Goal: Navigation & Orientation: Find specific page/section

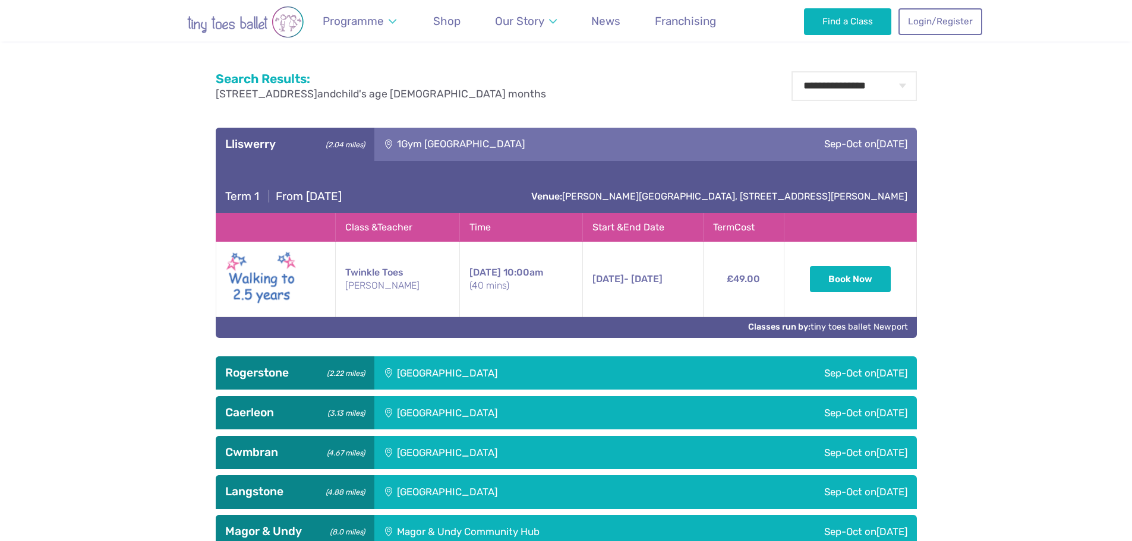
scroll to position [594, 0]
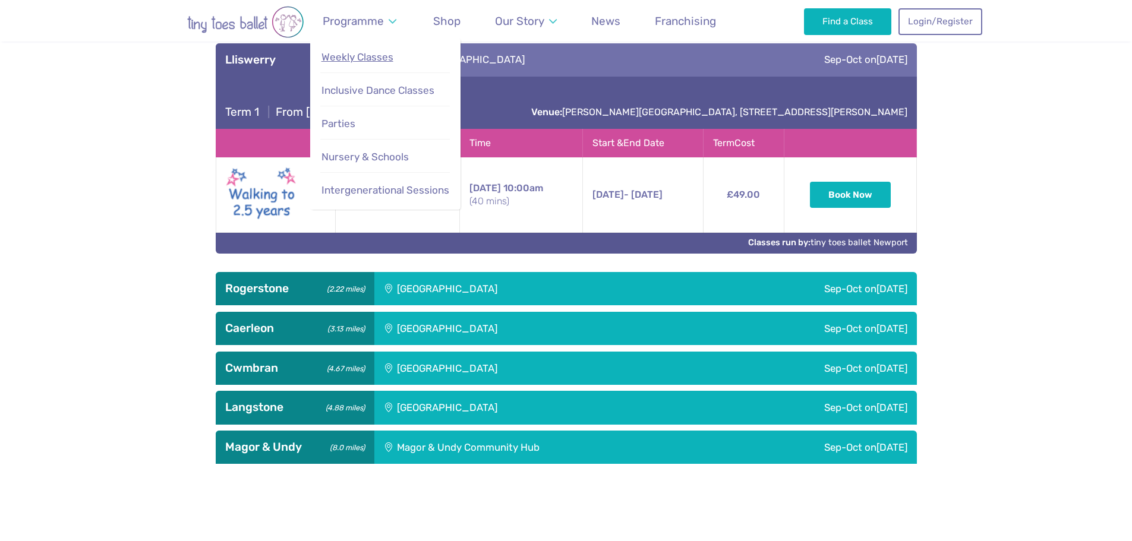
click at [365, 58] on span "Weekly Classes" at bounding box center [357, 57] width 72 height 12
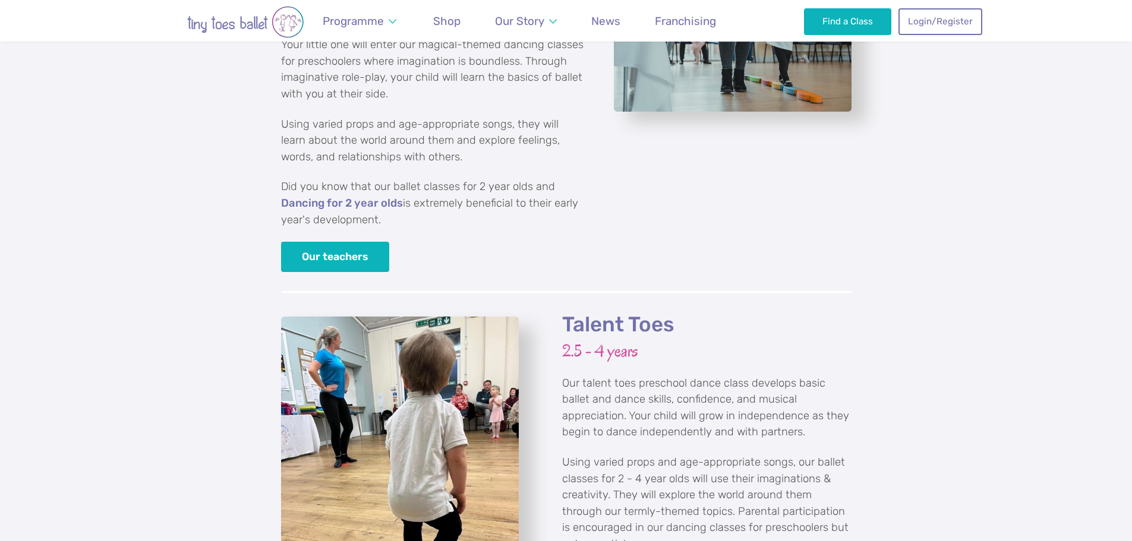
scroll to position [1486, 0]
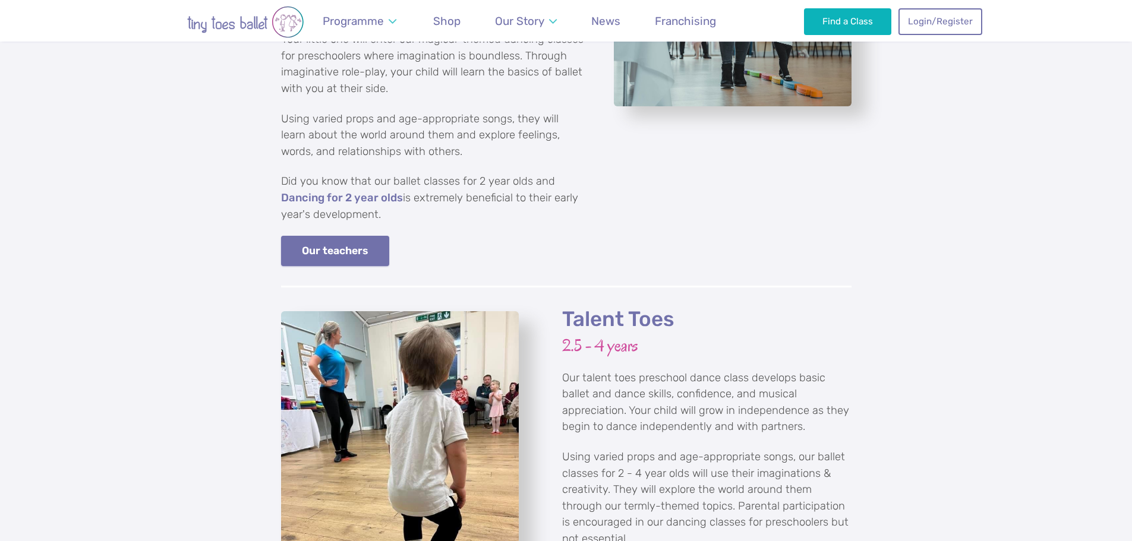
click at [370, 241] on link "Our teachers" at bounding box center [335, 251] width 109 height 30
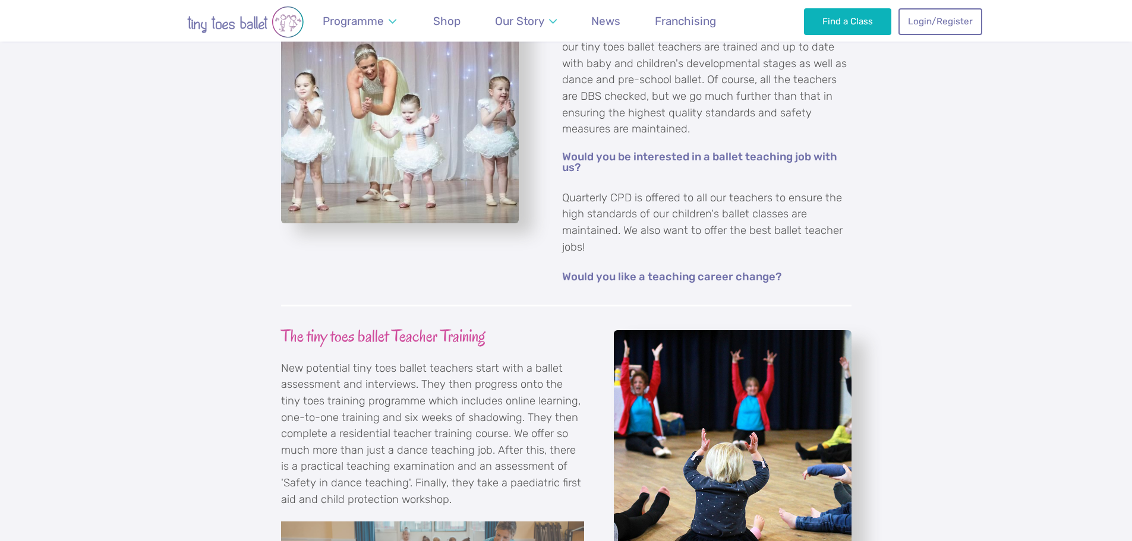
scroll to position [1129, 0]
